Goal: Task Accomplishment & Management: Use online tool/utility

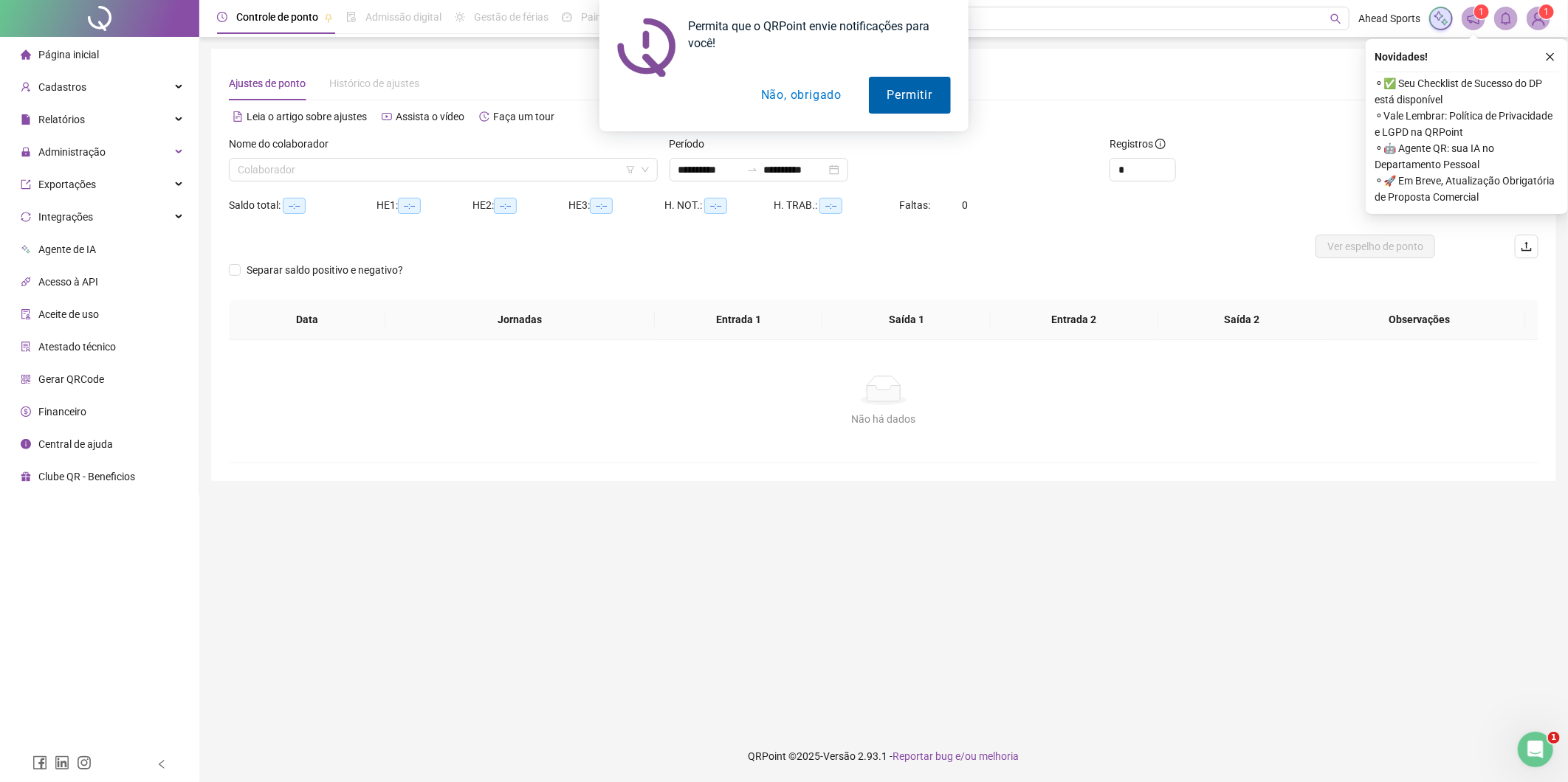
click at [896, 99] on button "Permitir" at bounding box center [910, 95] width 82 height 37
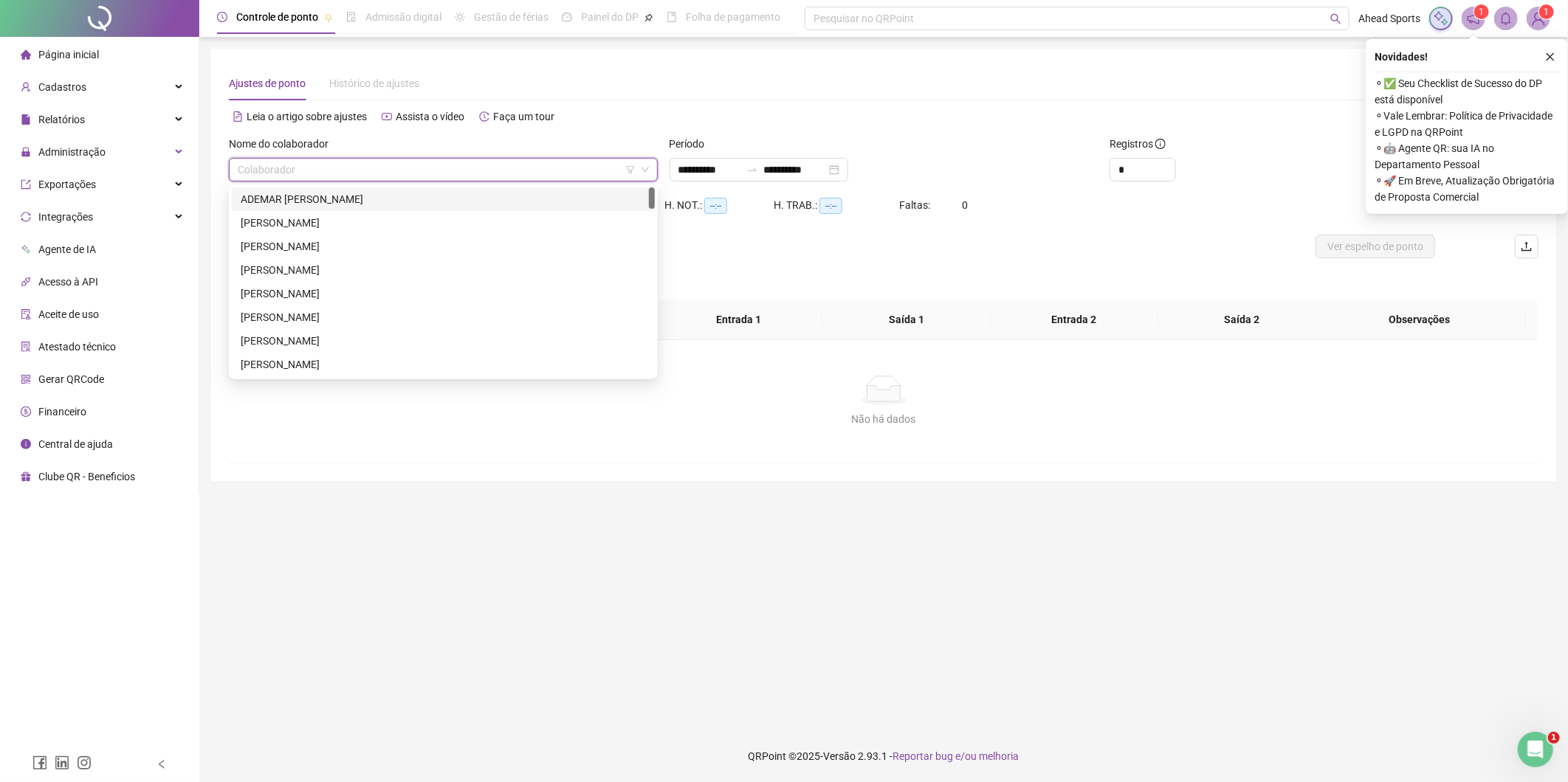
click at [596, 175] on input "search" at bounding box center [436, 170] width 398 height 22
type input "**"
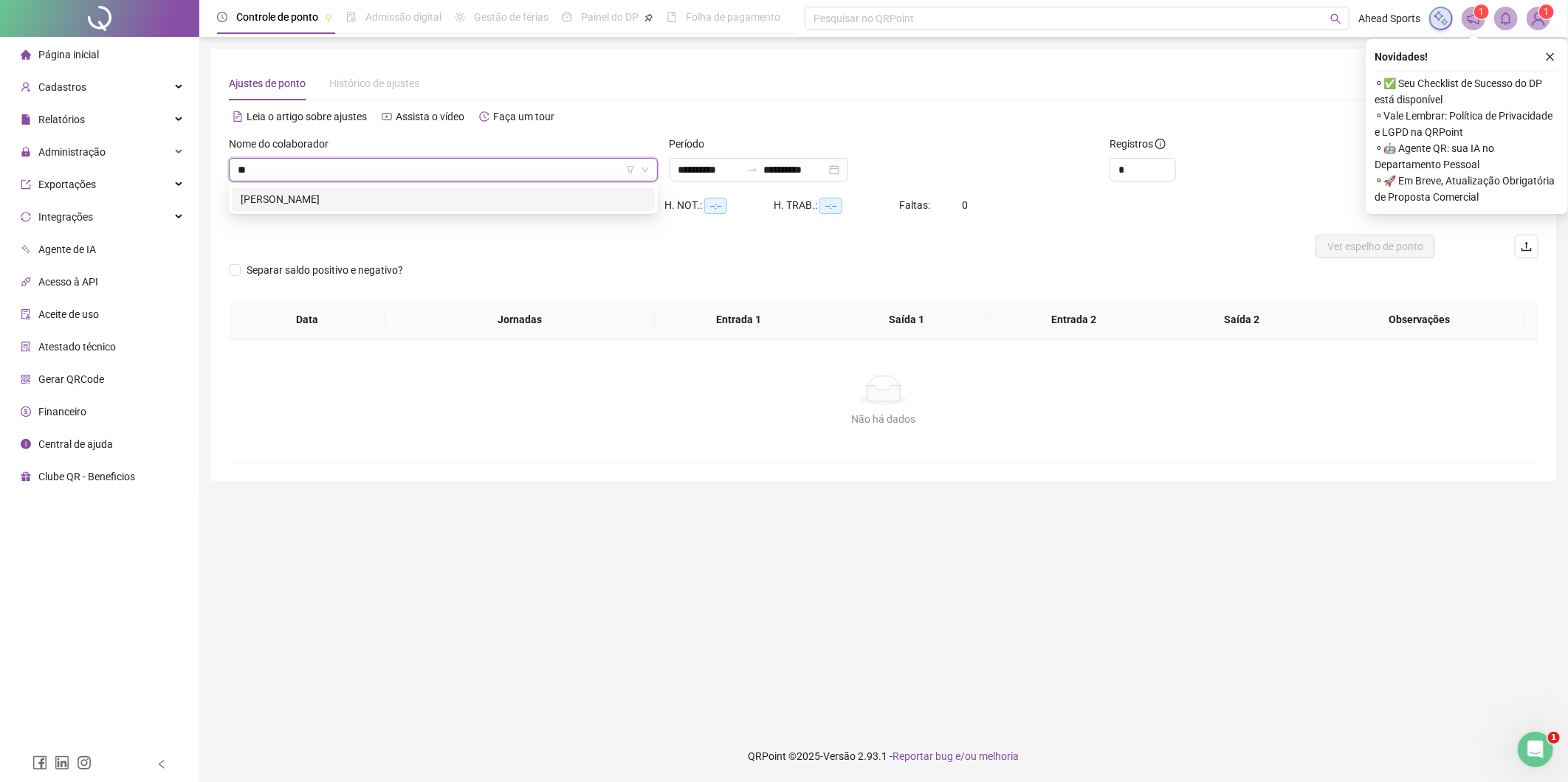
click at [512, 203] on div "[PERSON_NAME]" at bounding box center [444, 198] width 406 height 16
click at [759, 168] on div at bounding box center [753, 170] width 24 height 12
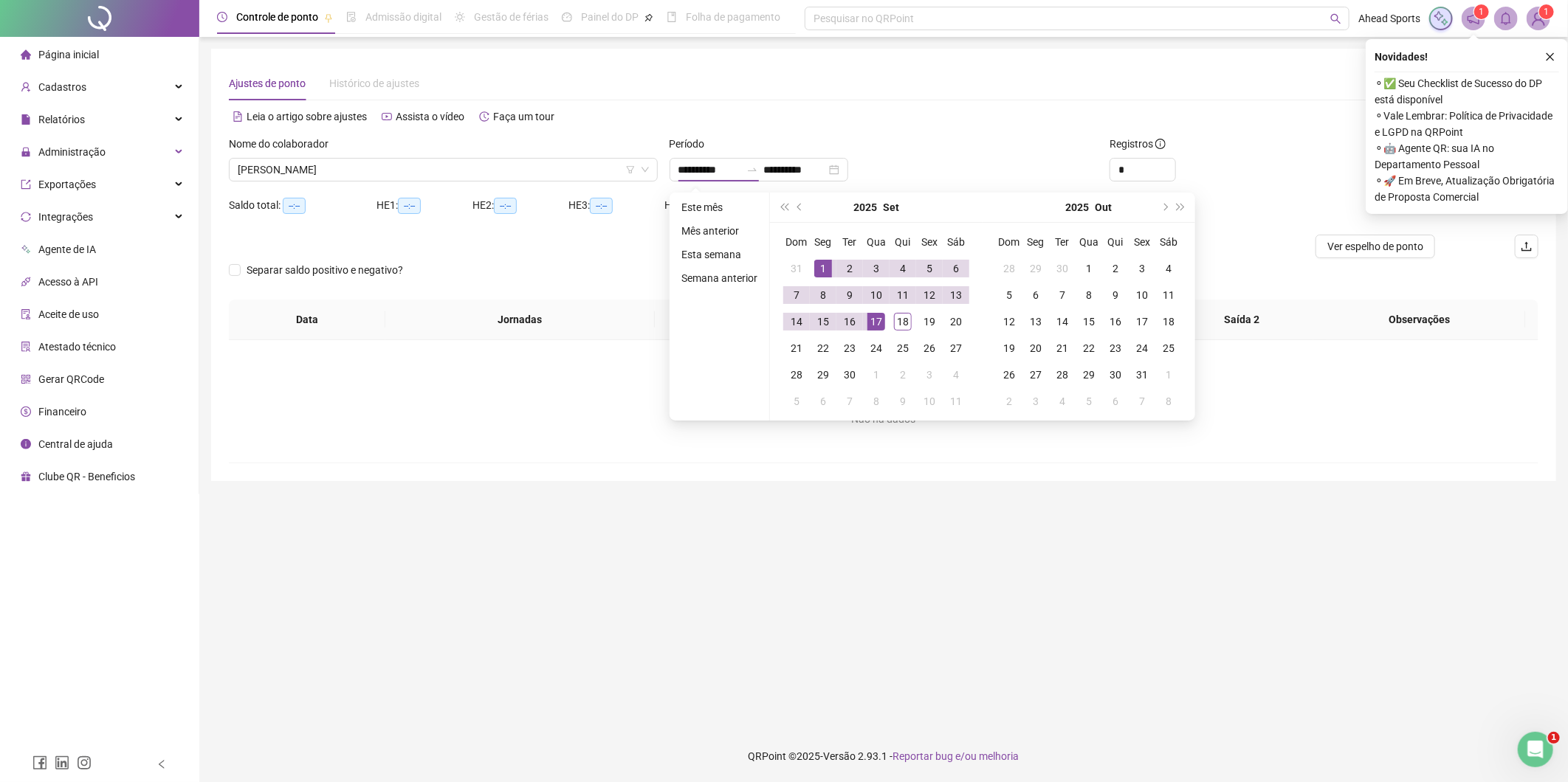
drag, startPoint x: 956, startPoint y: 100, endPoint x: 1113, endPoint y: 105, distance: 157.1
click at [963, 100] on div "**********" at bounding box center [884, 265] width 1309 height 397
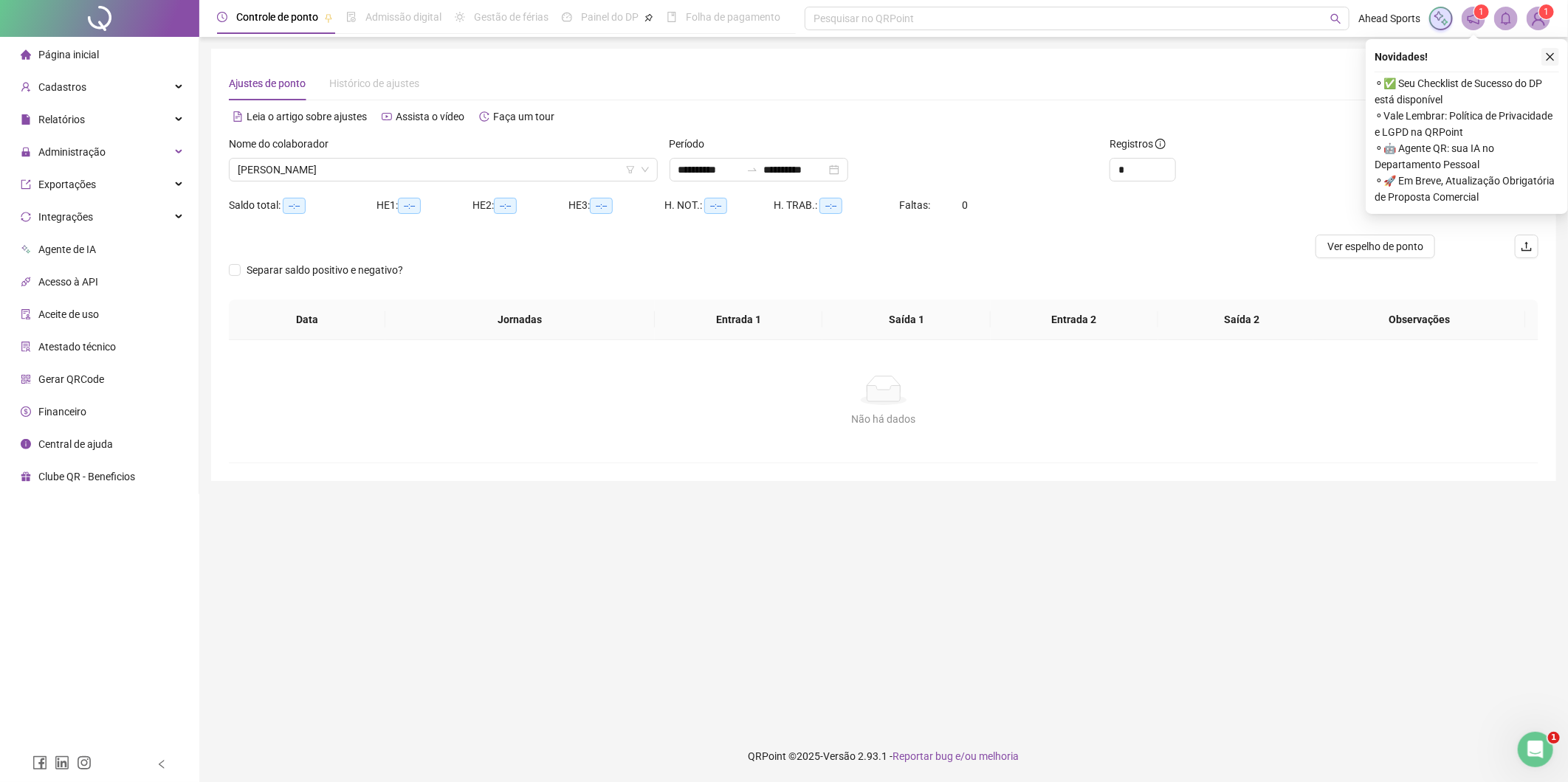
click at [1556, 56] on button "button" at bounding box center [1550, 57] width 18 height 18
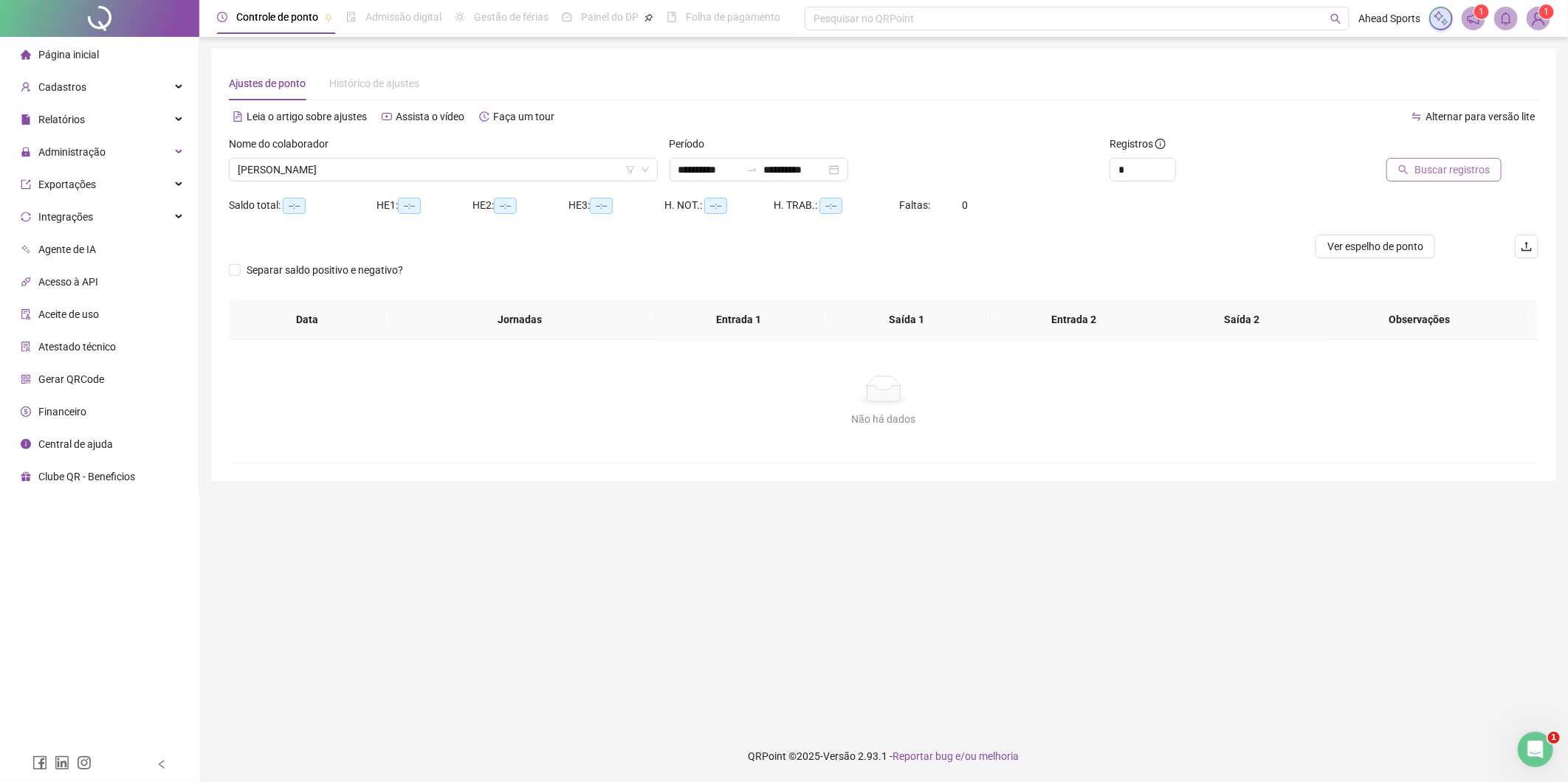
click at [1479, 164] on span "Buscar registros" at bounding box center [1451, 169] width 75 height 16
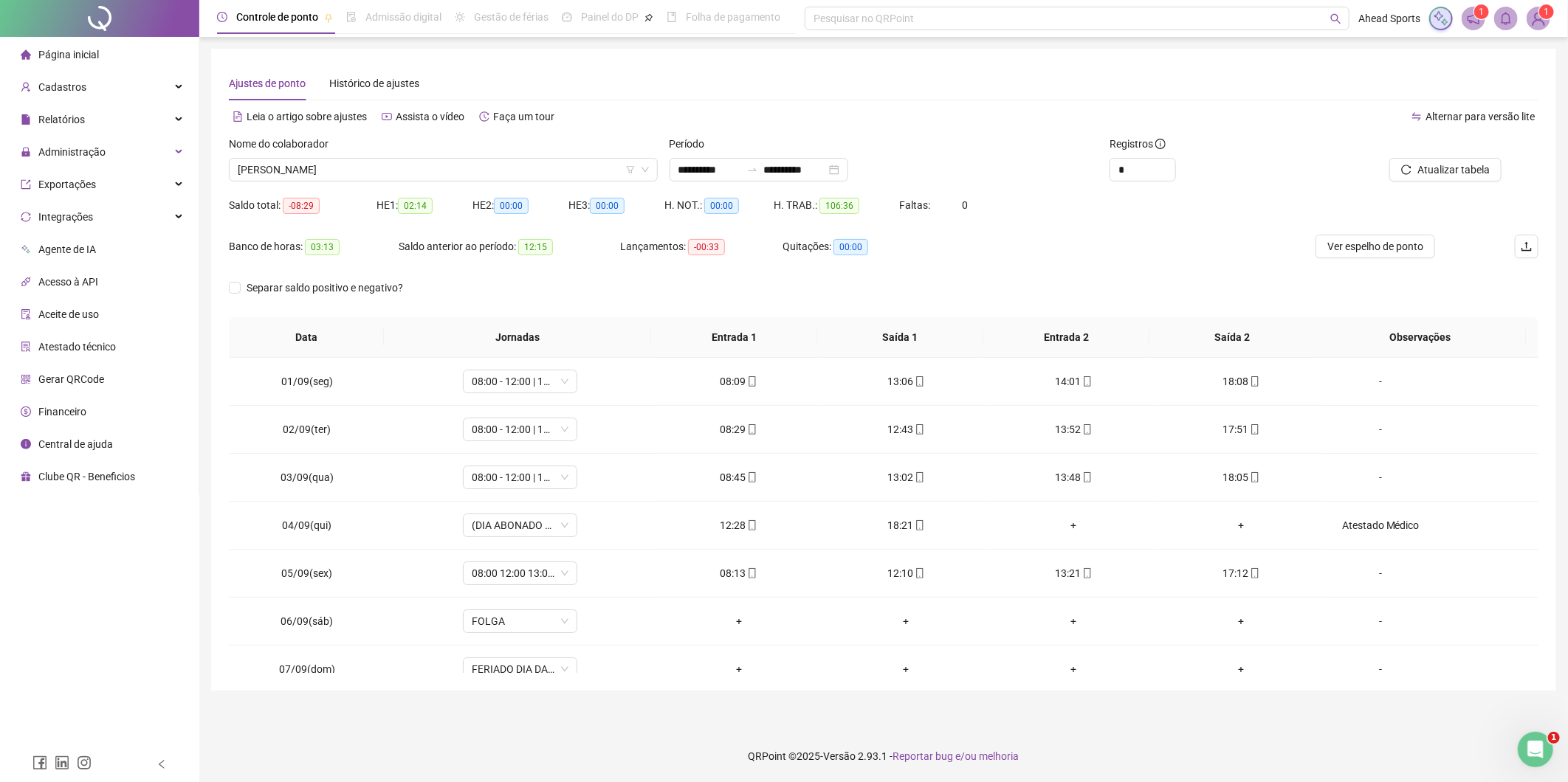
click at [1391, 245] on span "Ver espelho de ponto" at bounding box center [1375, 246] width 96 height 16
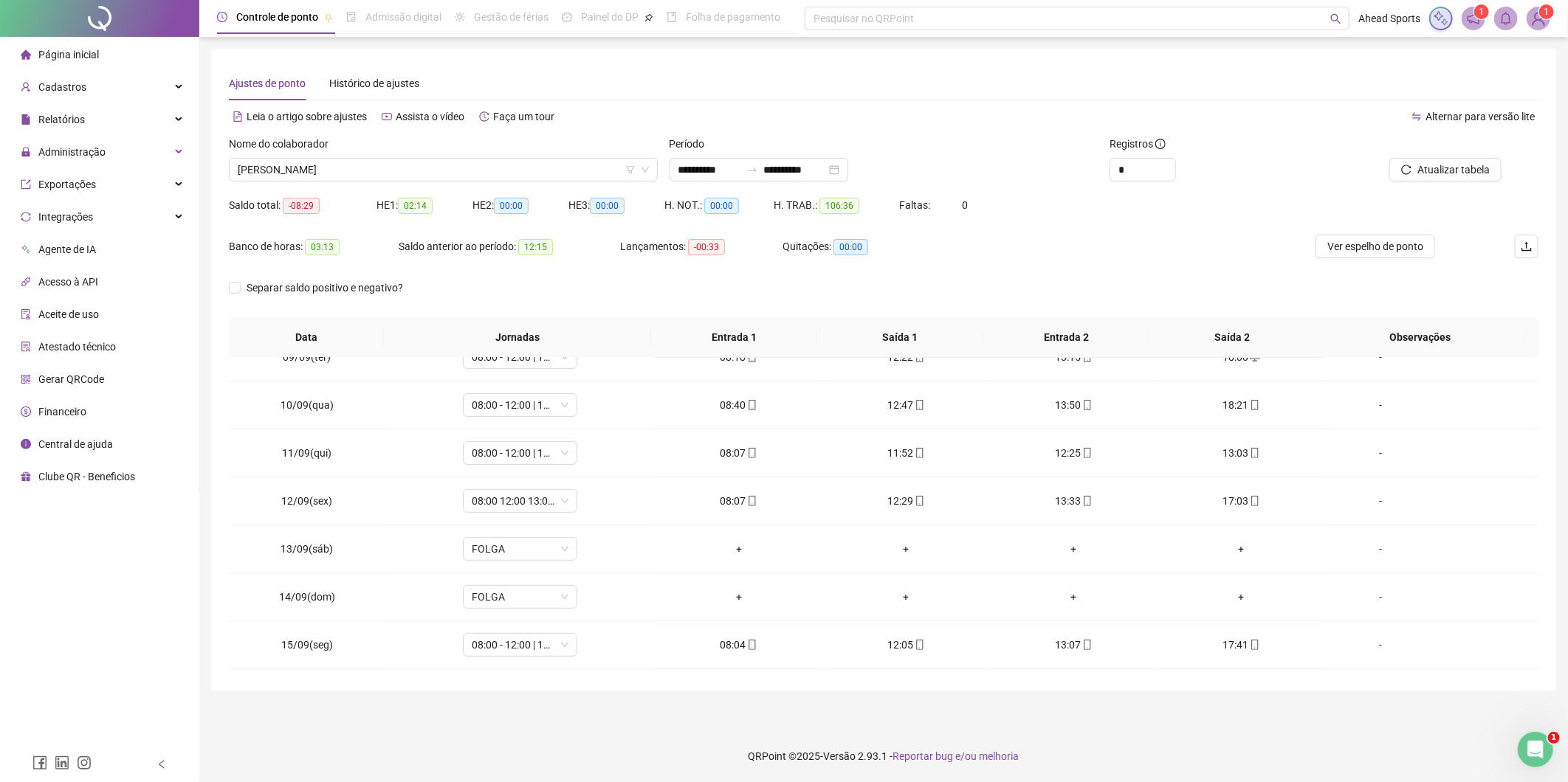
scroll to position [410, 0]
drag, startPoint x: 1128, startPoint y: 173, endPoint x: 1109, endPoint y: 167, distance: 19.9
click at [1109, 167] on div "Registros *" at bounding box center [1214, 165] width 220 height 57
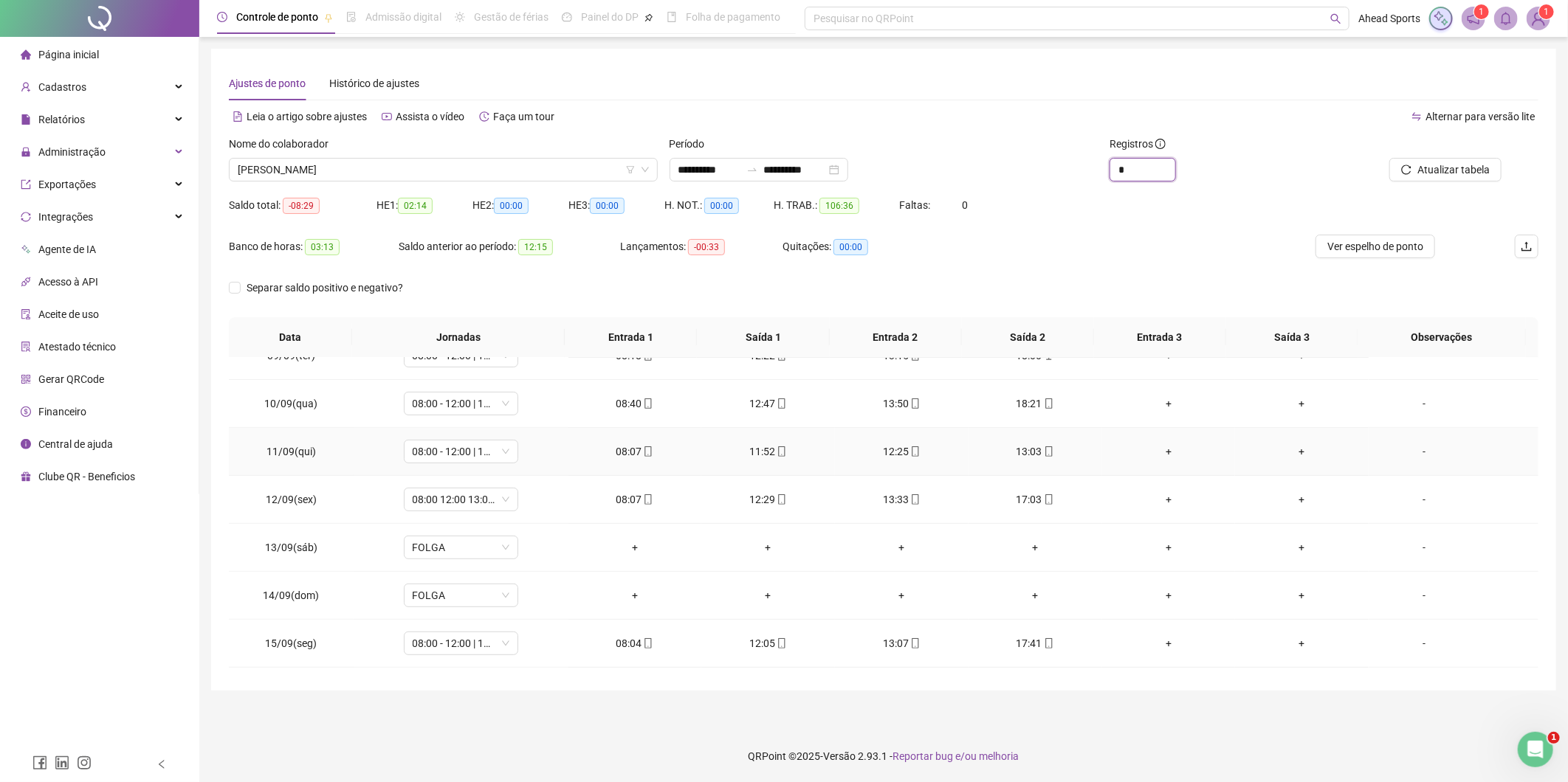
type input "*"
click at [1411, 450] on div "-" at bounding box center [1424, 451] width 87 height 16
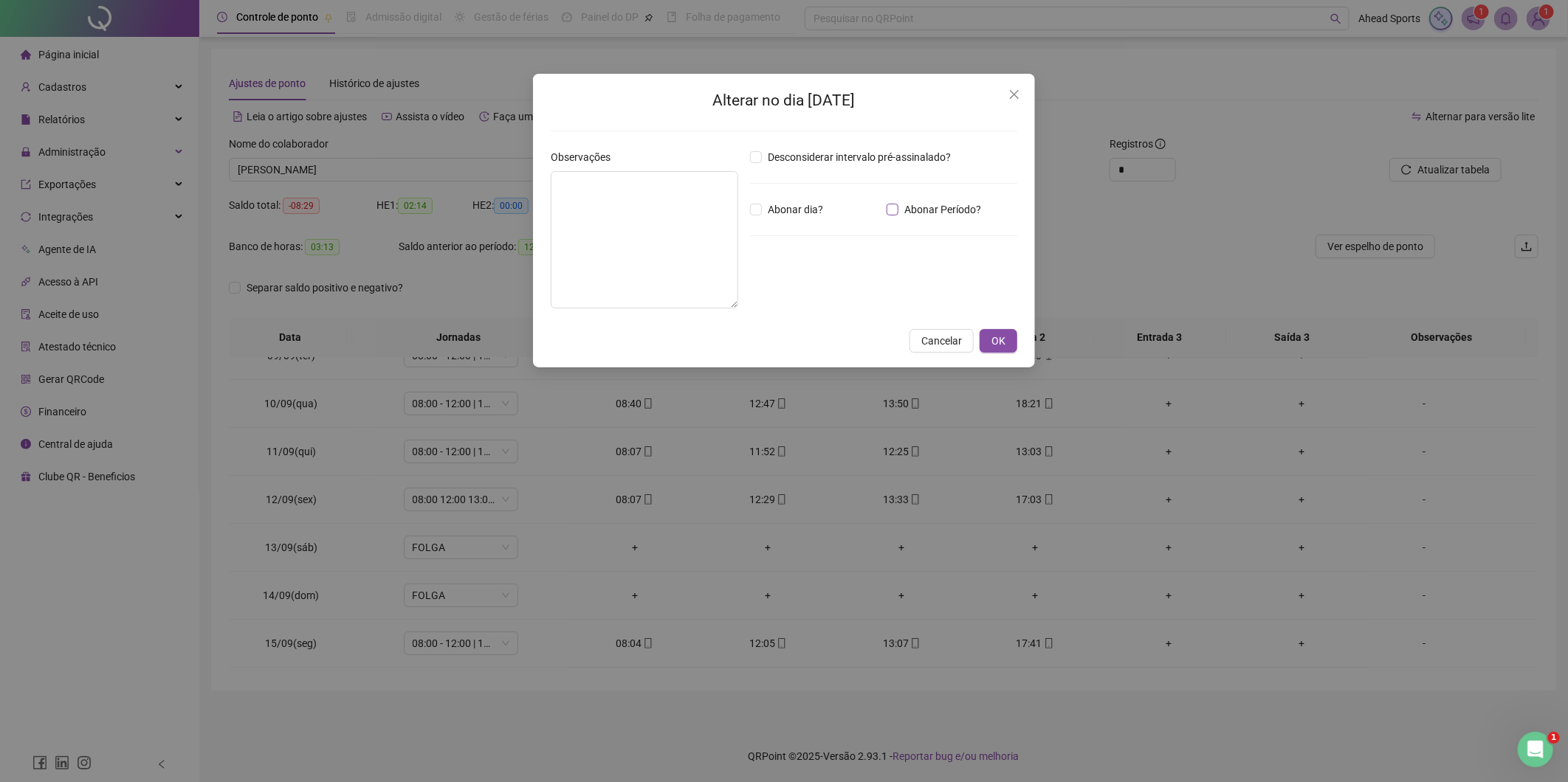
click at [933, 209] on span "Abonar Período?" at bounding box center [943, 209] width 89 height 16
drag, startPoint x: 791, startPoint y: 292, endPoint x: 705, endPoint y: 285, distance: 86.3
click at [705, 285] on div "Observações Desconsiderar intervalo pré-assinalado? Abonar dia? Abonar Período?…" at bounding box center [784, 235] width 478 height 171
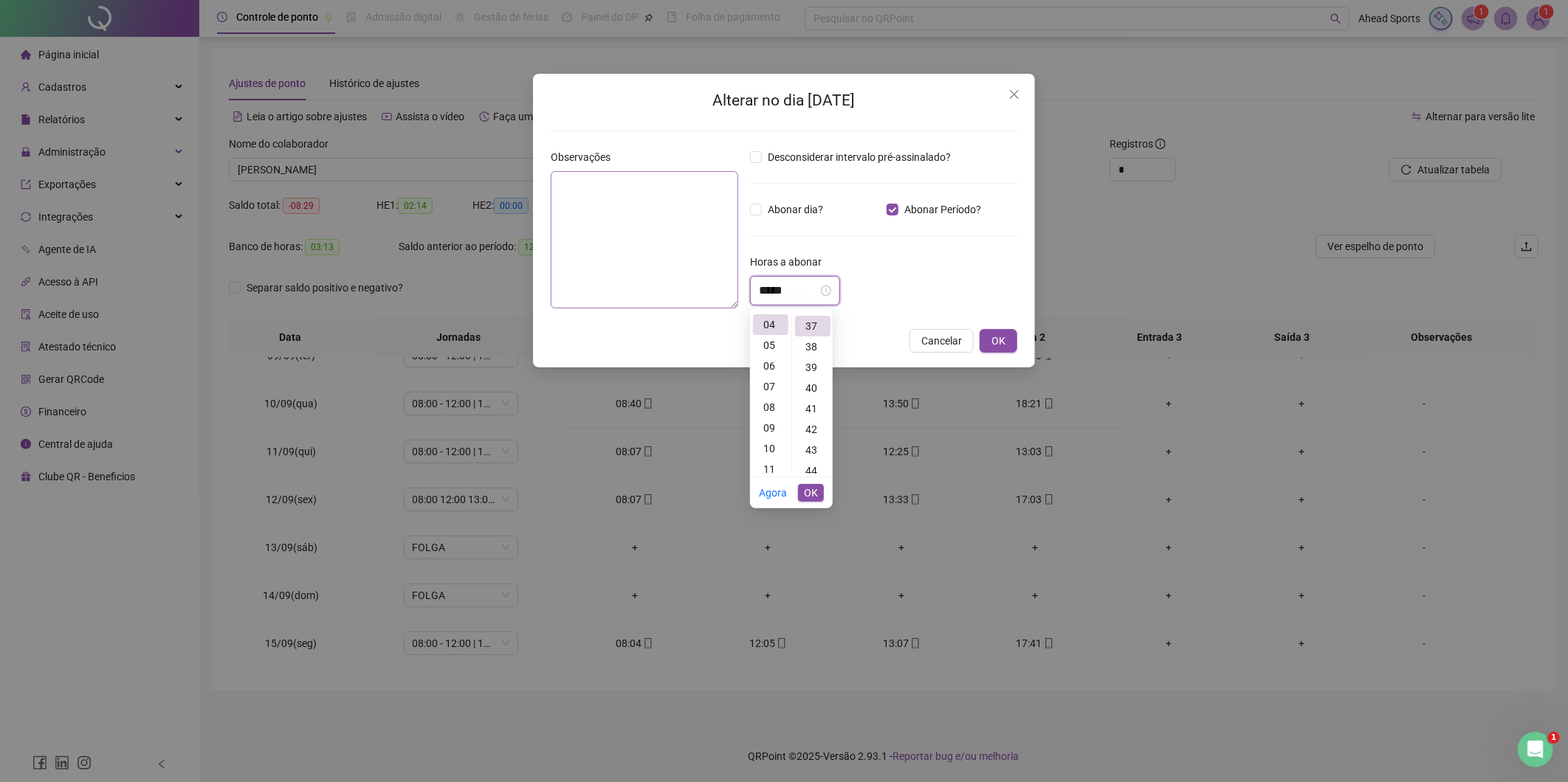
scroll to position [764, 0]
type input "*****"
click at [817, 497] on span "OK" at bounding box center [811, 492] width 14 height 16
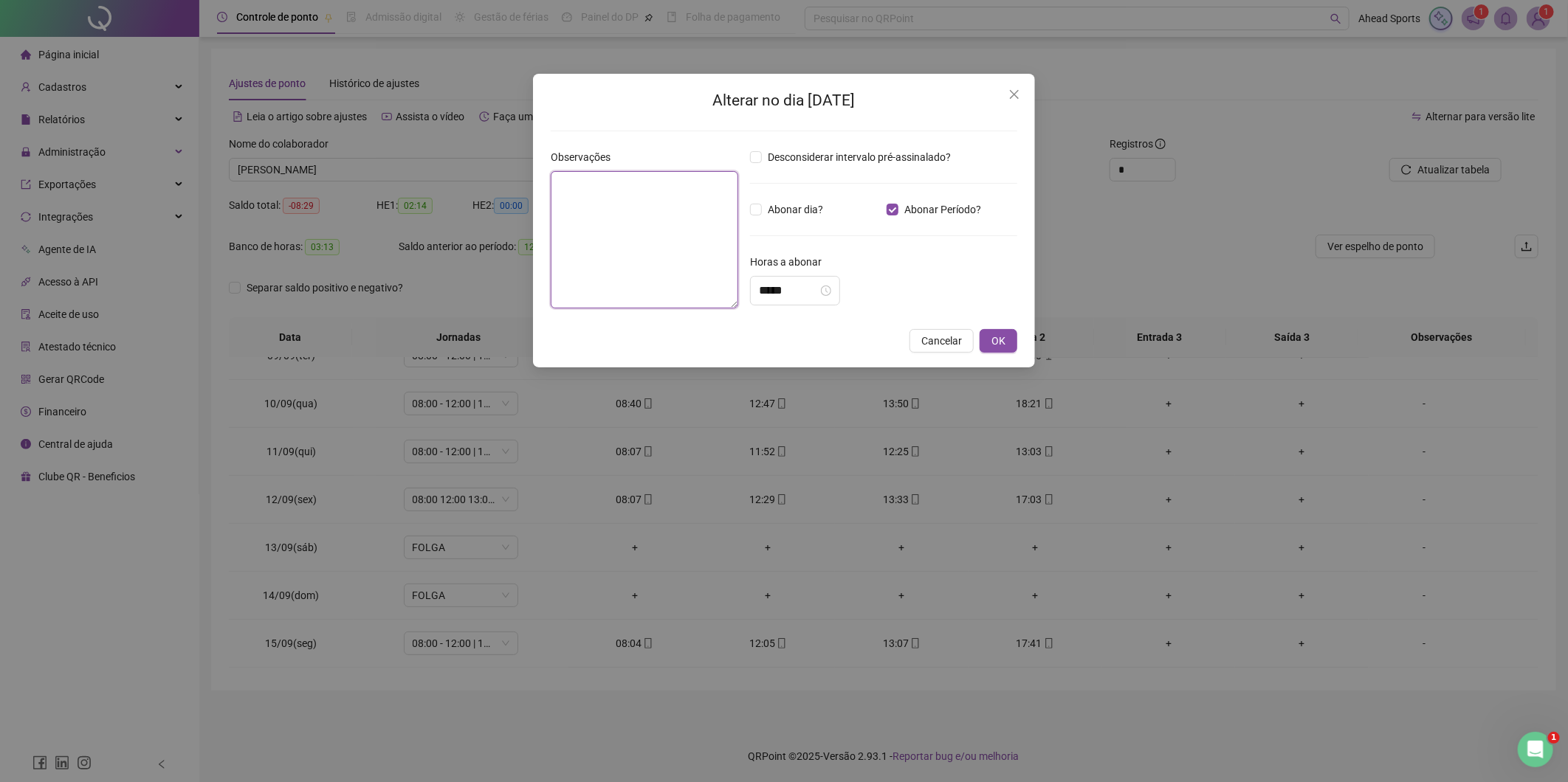
click at [603, 221] on textarea at bounding box center [645, 240] width 188 height 138
type textarea "**********"
click at [993, 334] on span "OK" at bounding box center [999, 340] width 14 height 16
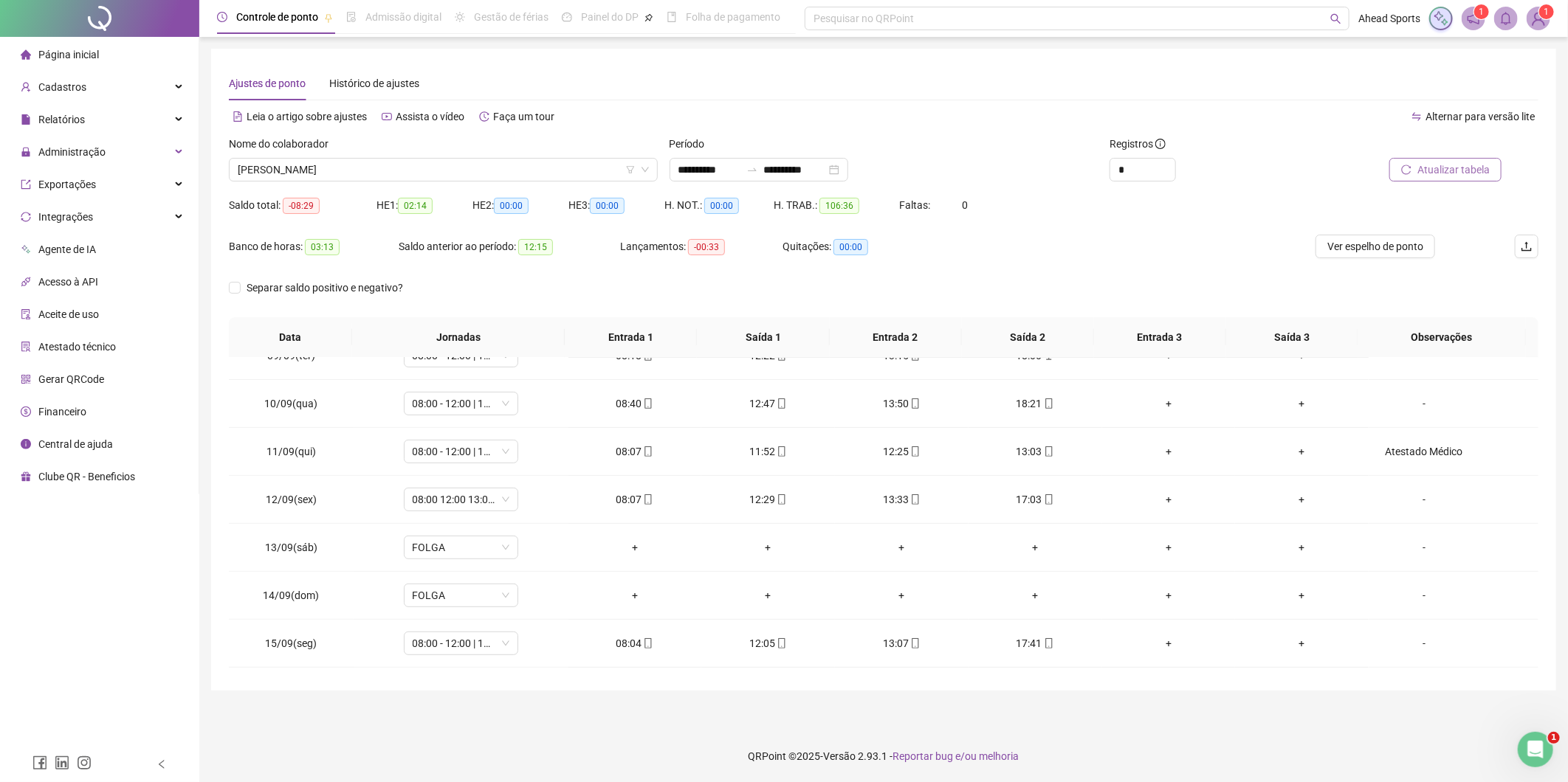
click at [1416, 167] on button "Atualizar tabela" at bounding box center [1446, 170] width 112 height 24
